Goal: Task Accomplishment & Management: Use online tool/utility

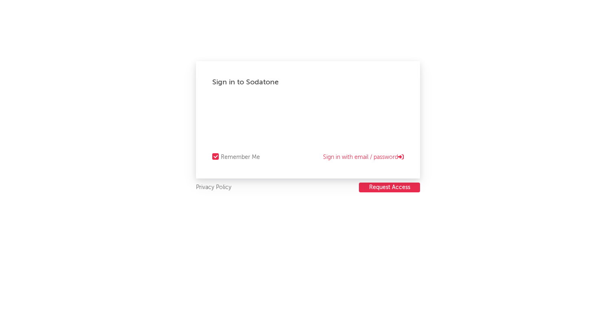
select select "recorded_music"
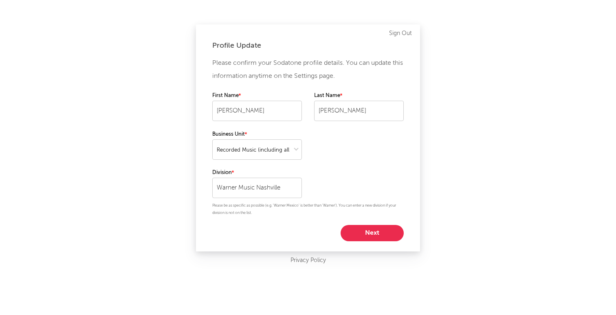
click at [356, 235] on button "Next" at bounding box center [372, 233] width 63 height 16
select select "other"
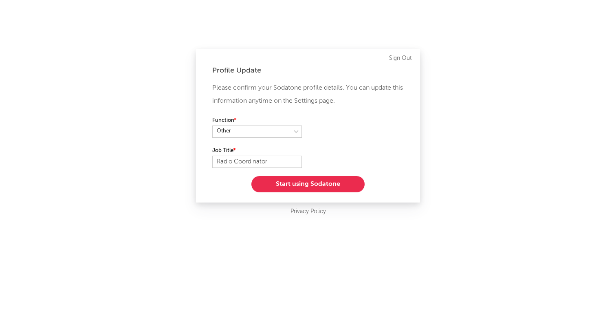
click at [334, 188] on button "Start using Sodatone" at bounding box center [307, 184] width 113 height 16
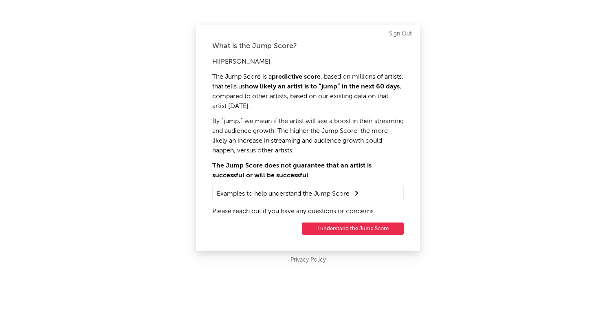
click at [332, 226] on button "I understand the Jump Score" at bounding box center [353, 229] width 102 height 12
